Goal: Information Seeking & Learning: Check status

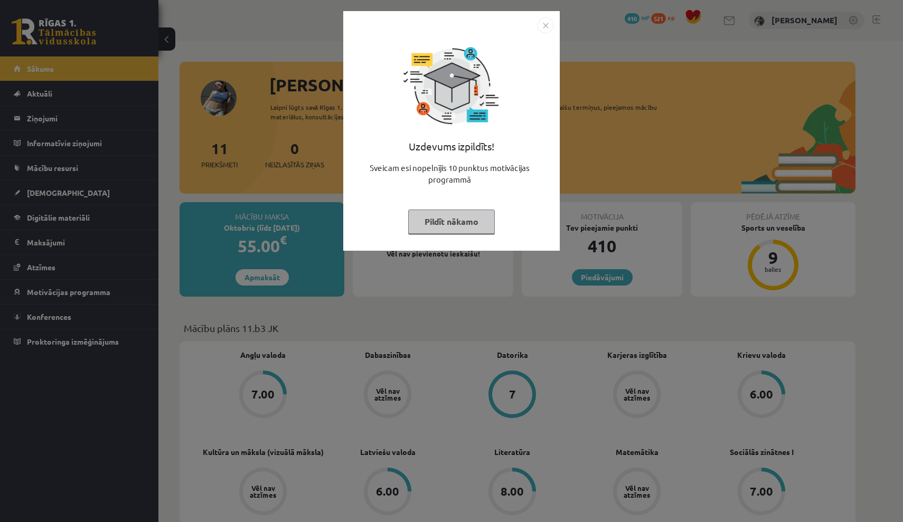
click at [540, 26] on img "Close" at bounding box center [546, 25] width 16 height 16
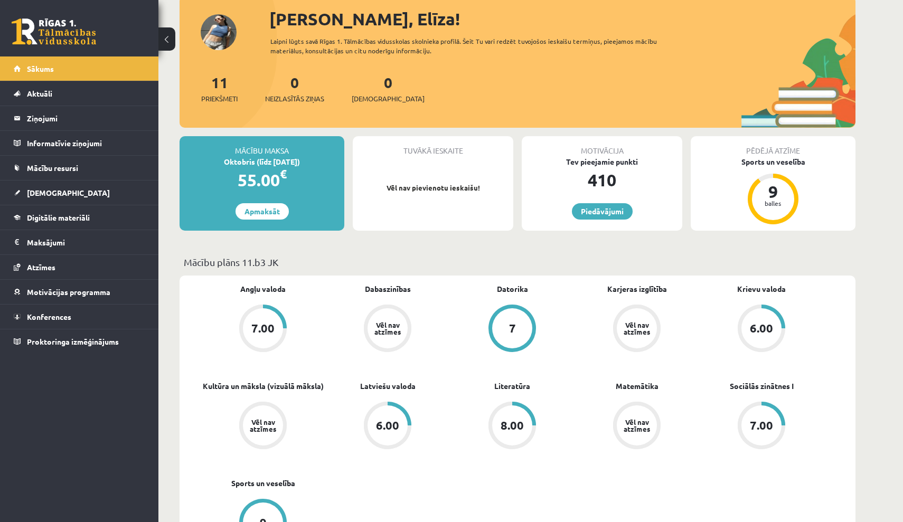
scroll to position [76, 0]
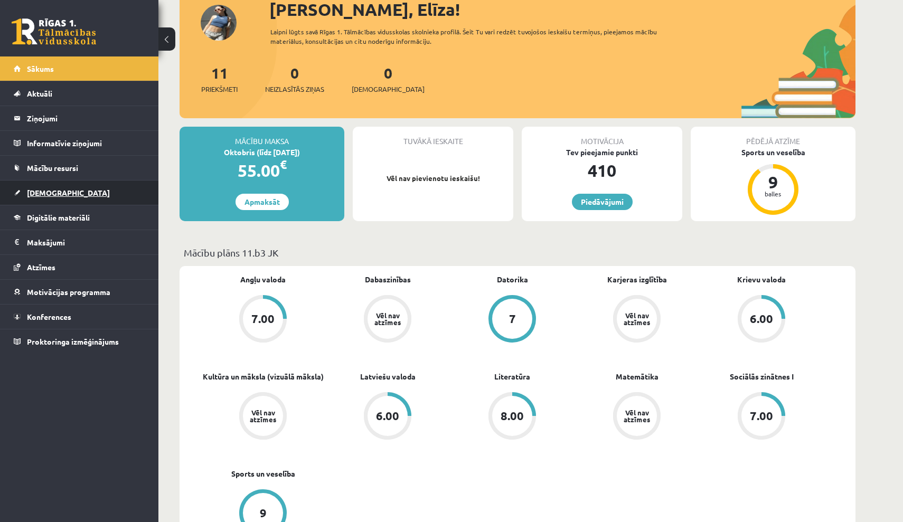
click at [78, 193] on link "[DEMOGRAPHIC_DATA]" at bounding box center [80, 193] width 132 height 24
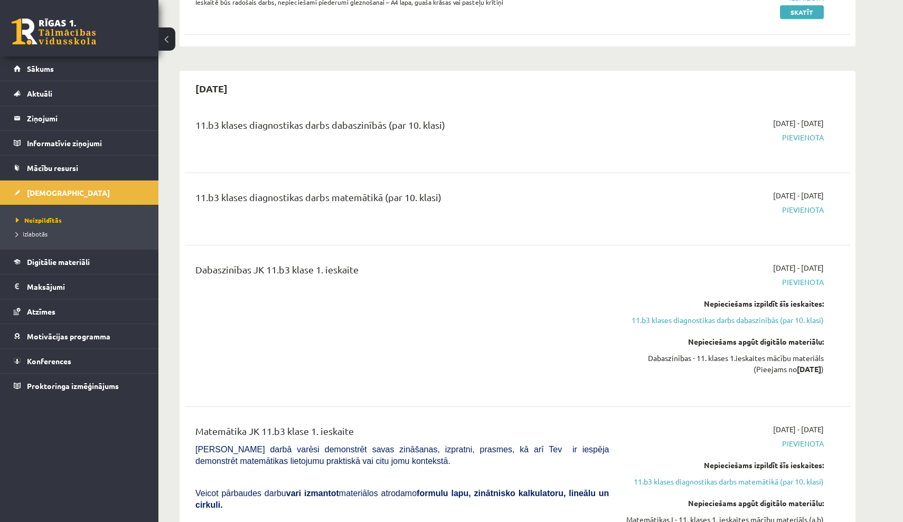
scroll to position [174, 0]
click at [95, 68] on link "Sākums" at bounding box center [80, 69] width 132 height 24
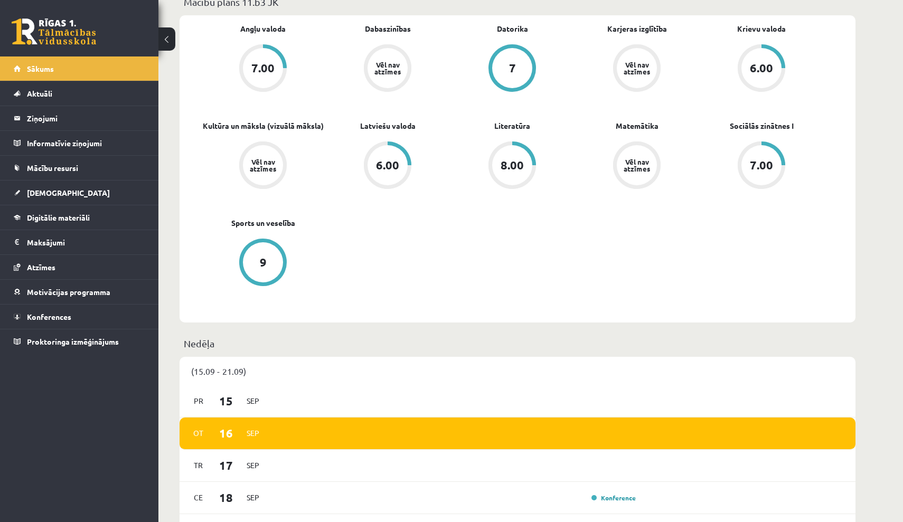
scroll to position [326, 0]
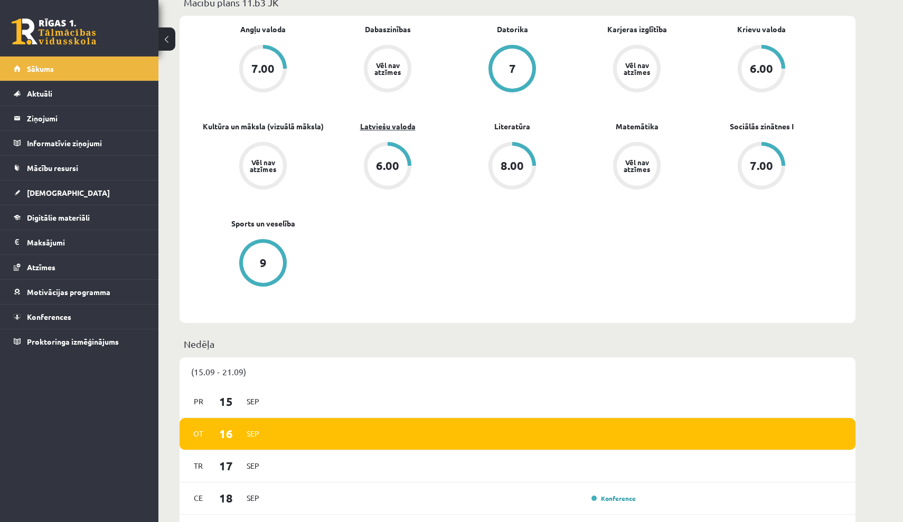
click at [397, 127] on link "Latviešu valoda" at bounding box center [387, 126] width 55 height 11
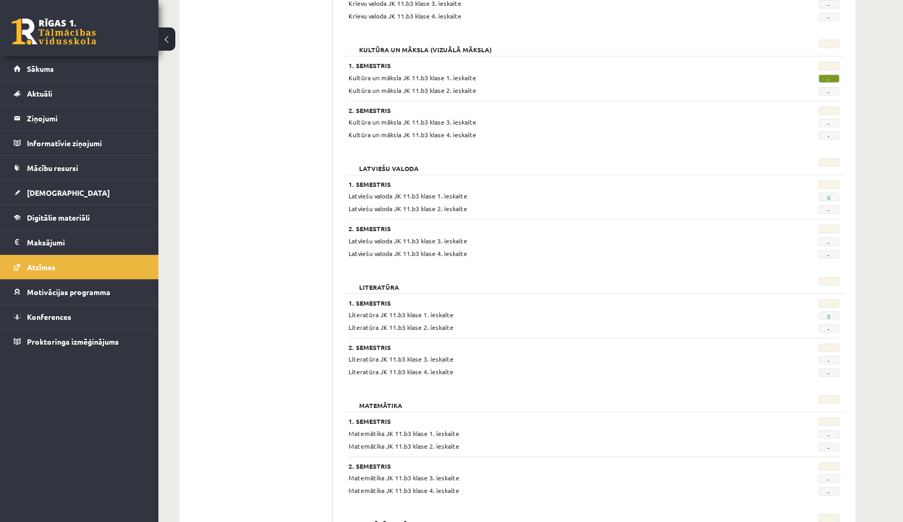
scroll to position [610, 0]
click at [830, 193] on link "6" at bounding box center [829, 196] width 4 height 8
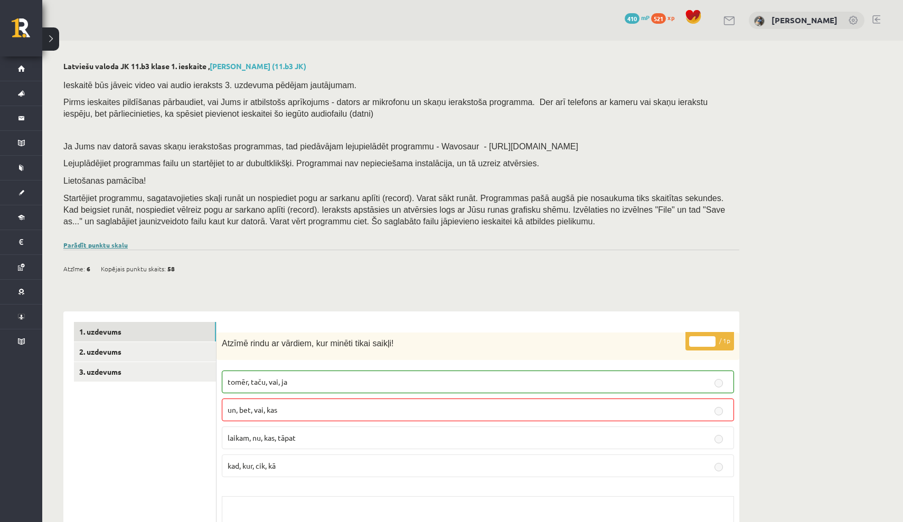
click at [106, 241] on link "Parādīt punktu skalu" at bounding box center [95, 245] width 64 height 8
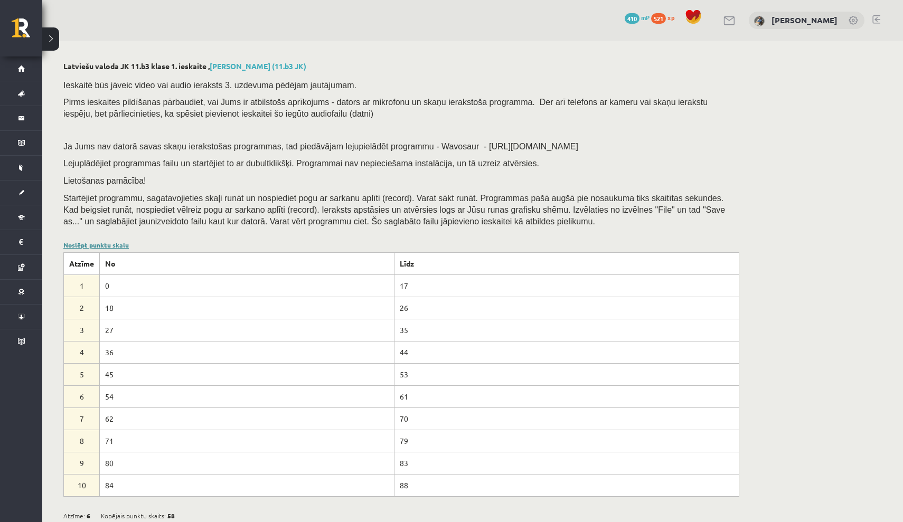
click at [106, 241] on link "Noslēpt punktu skalu" at bounding box center [96, 245] width 66 height 8
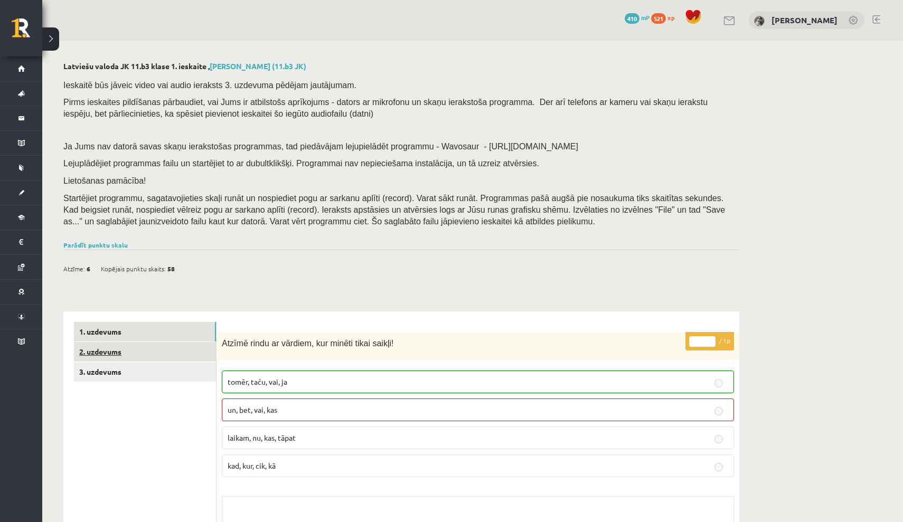
click at [189, 342] on link "2. uzdevums" at bounding box center [145, 352] width 142 height 20
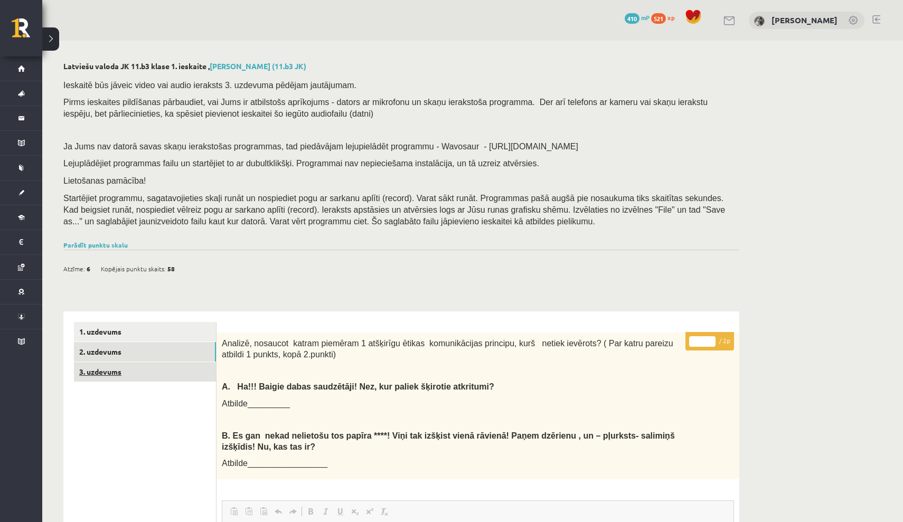
click at [201, 362] on link "3. uzdevums" at bounding box center [145, 372] width 142 height 20
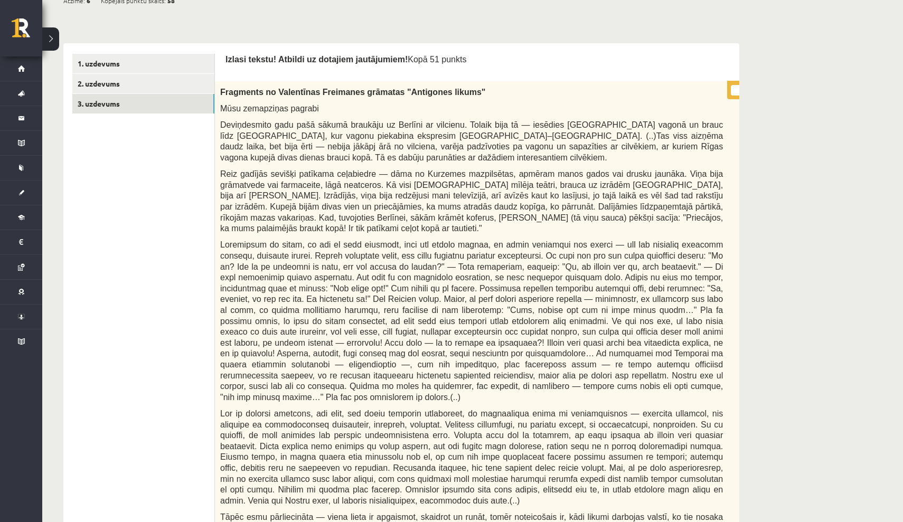
scroll to position [261, 0]
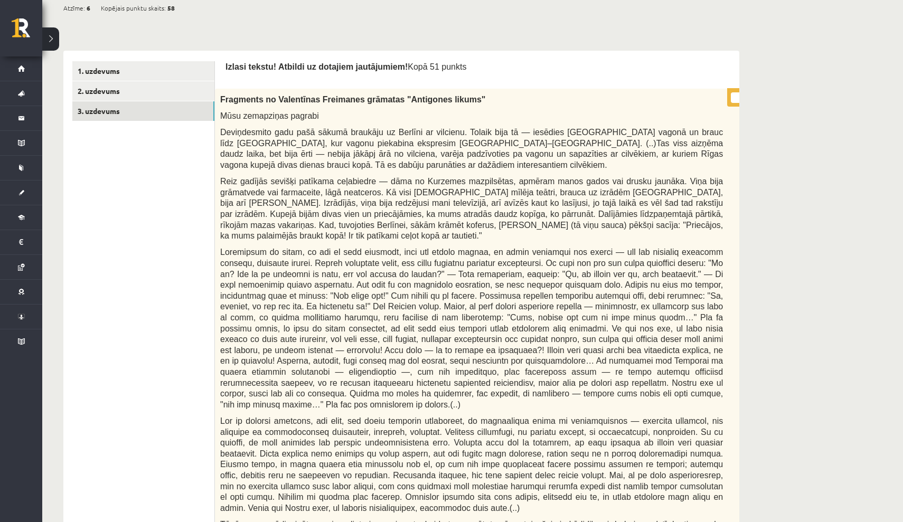
click at [658, 71] on div "Izlasi tekstu! Atbildi uz dotajiem jautājumiem! Kopā 51 punkts" at bounding box center [498, 69] width 545 height 16
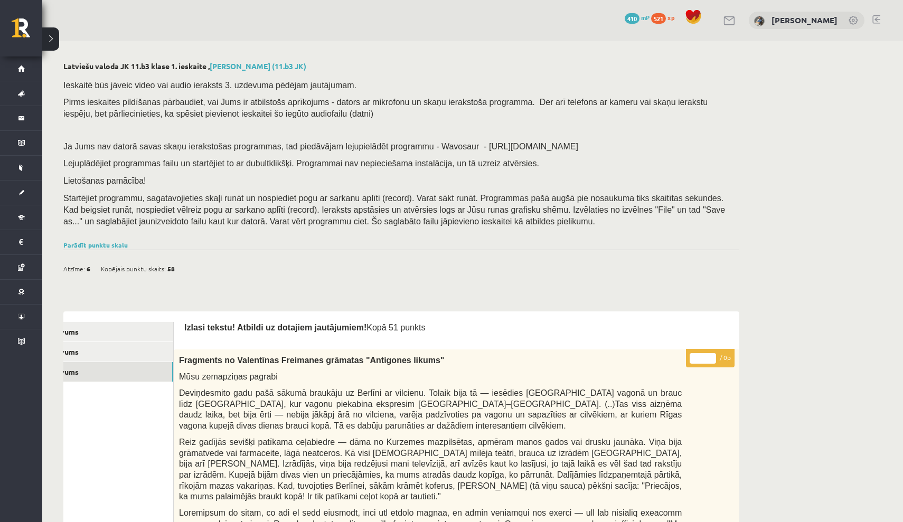
scroll to position [0, 0]
click at [117, 241] on link "Parādīt punktu skalu" at bounding box center [95, 245] width 64 height 8
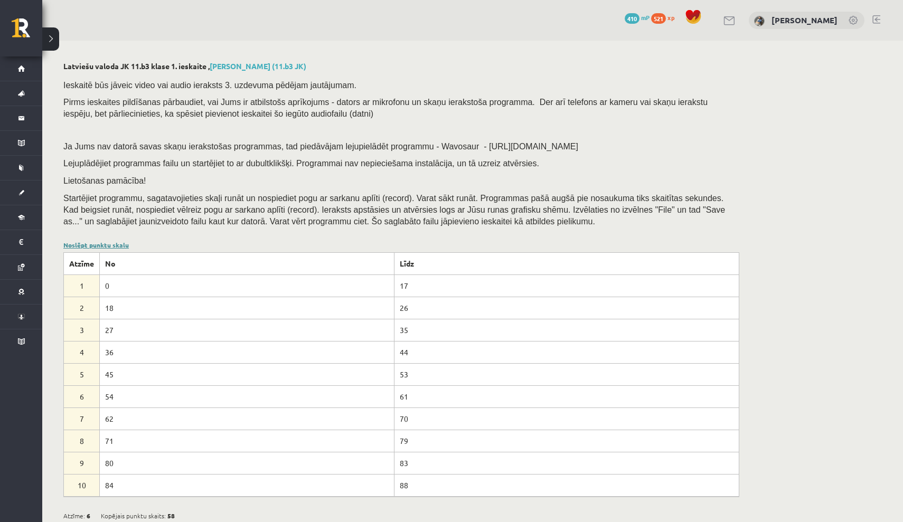
click at [117, 241] on link "Noslēpt punktu skalu" at bounding box center [96, 245] width 66 height 8
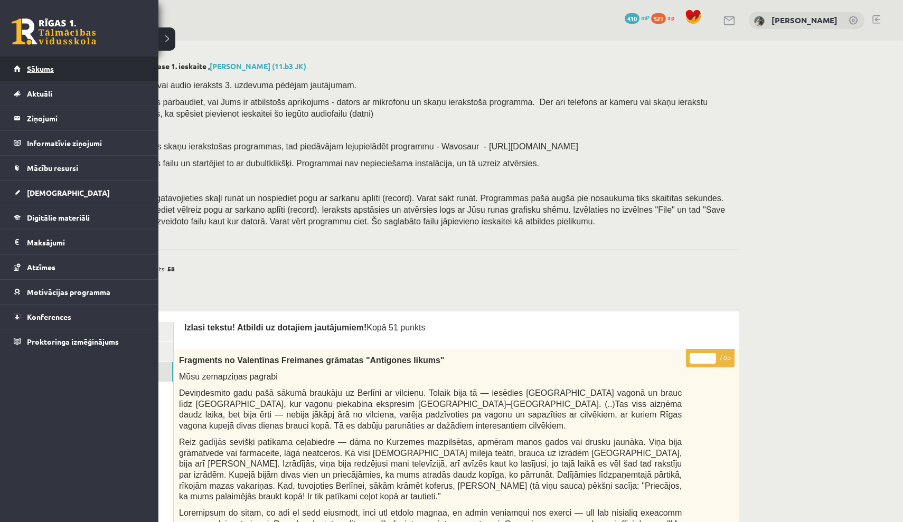
click at [21, 65] on link "Sākums" at bounding box center [80, 69] width 132 height 24
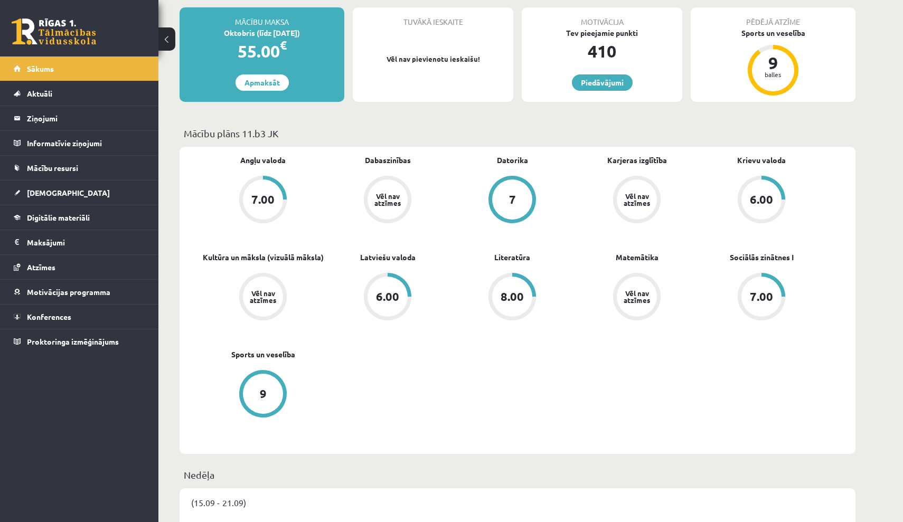
scroll to position [214, 0]
